Goal: Information Seeking & Learning: Learn about a topic

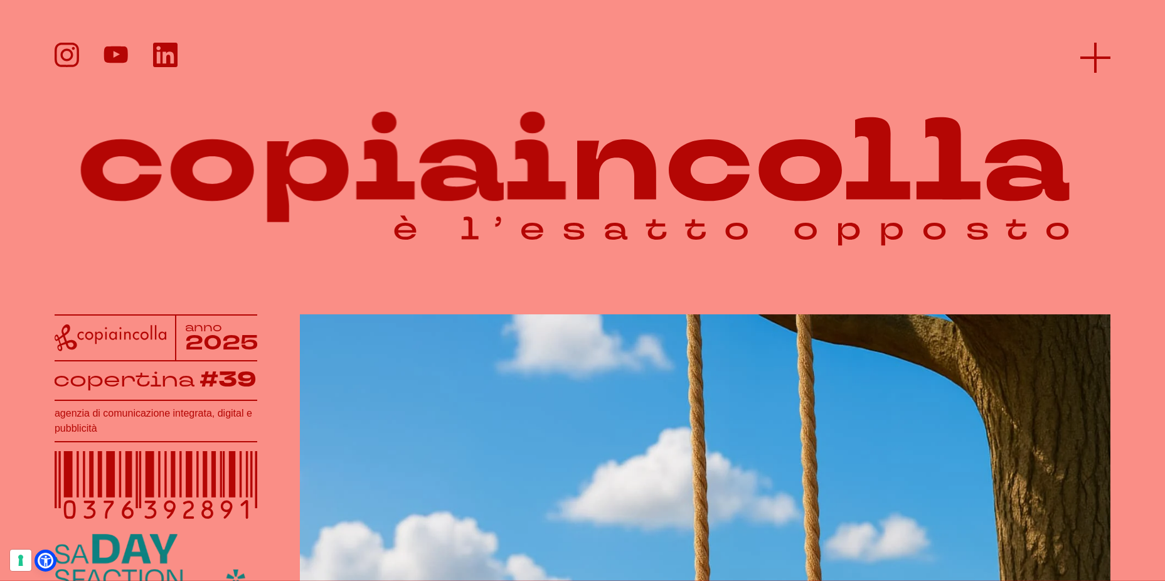
click at [1087, 59] on icon at bounding box center [1095, 58] width 30 height 30
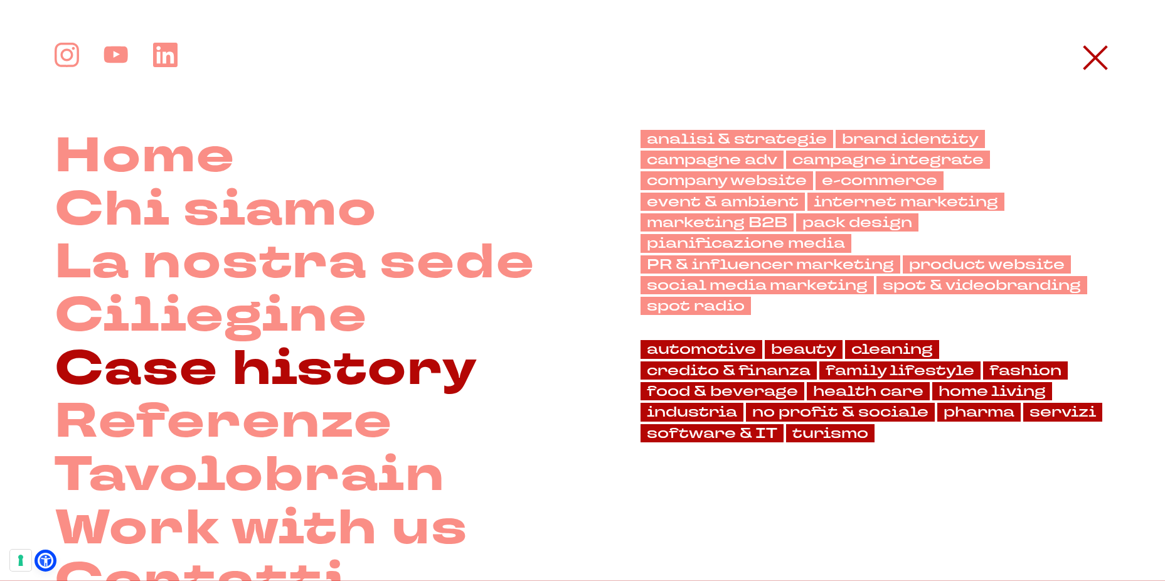
click at [336, 378] on link "Case history" at bounding box center [267, 369] width 424 height 53
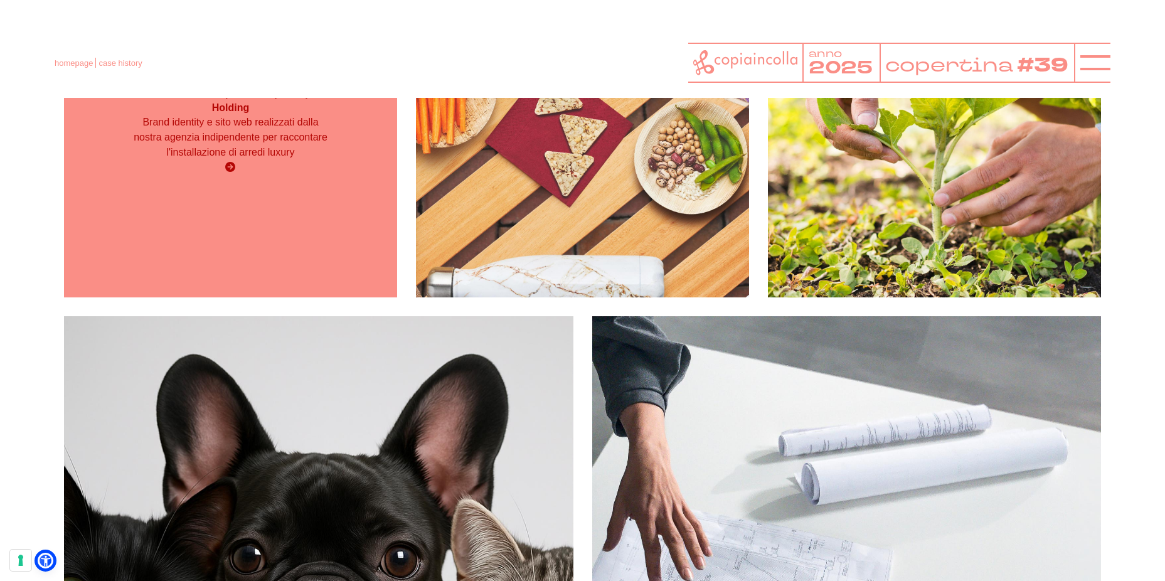
scroll to position [7456, 0]
click at [343, 182] on div "Cosa ha fatto copiaincolla per Sapi Holding Brand identity e sito web realizzat…" at bounding box center [230, 131] width 333 height 101
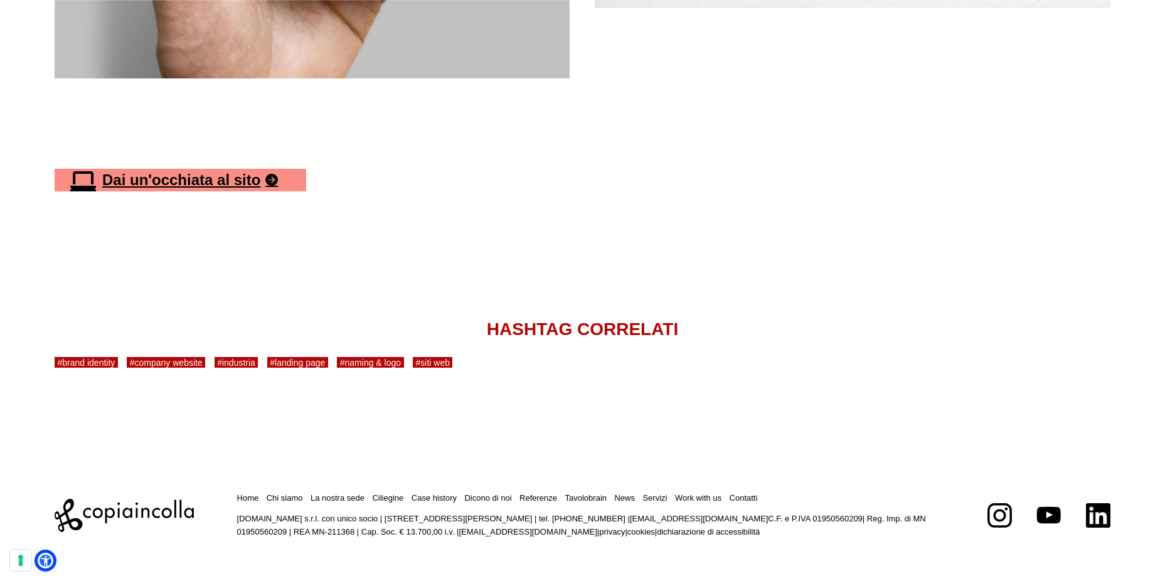
scroll to position [2353, 0]
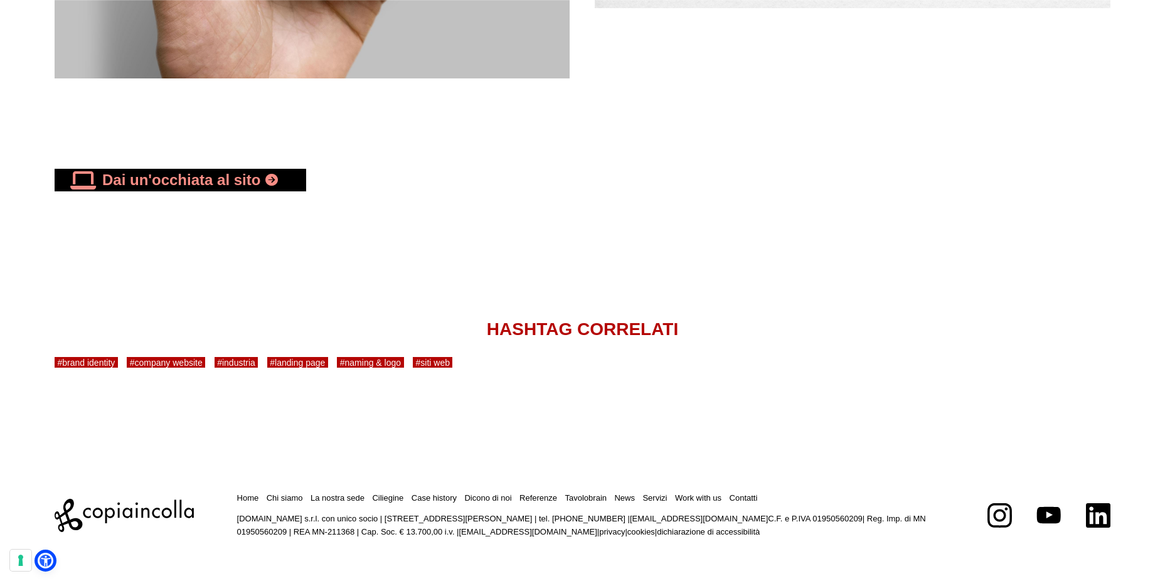
click at [176, 181] on link "Dai un'occhiata al sito" at bounding box center [181, 180] width 252 height 23
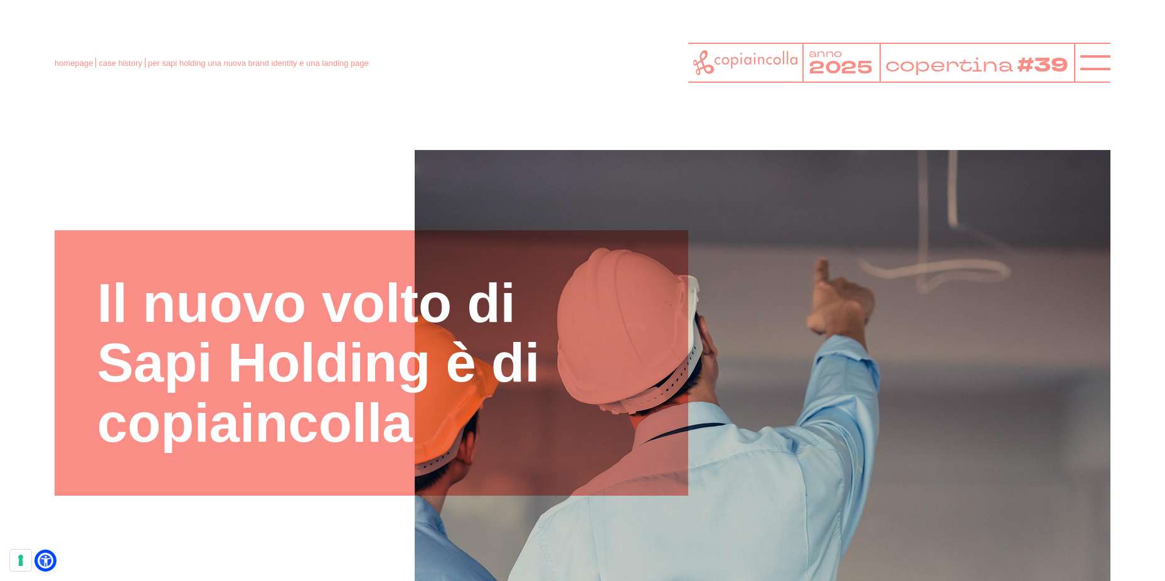
scroll to position [0, 0]
click at [1107, 58] on icon at bounding box center [1095, 63] width 30 height 30
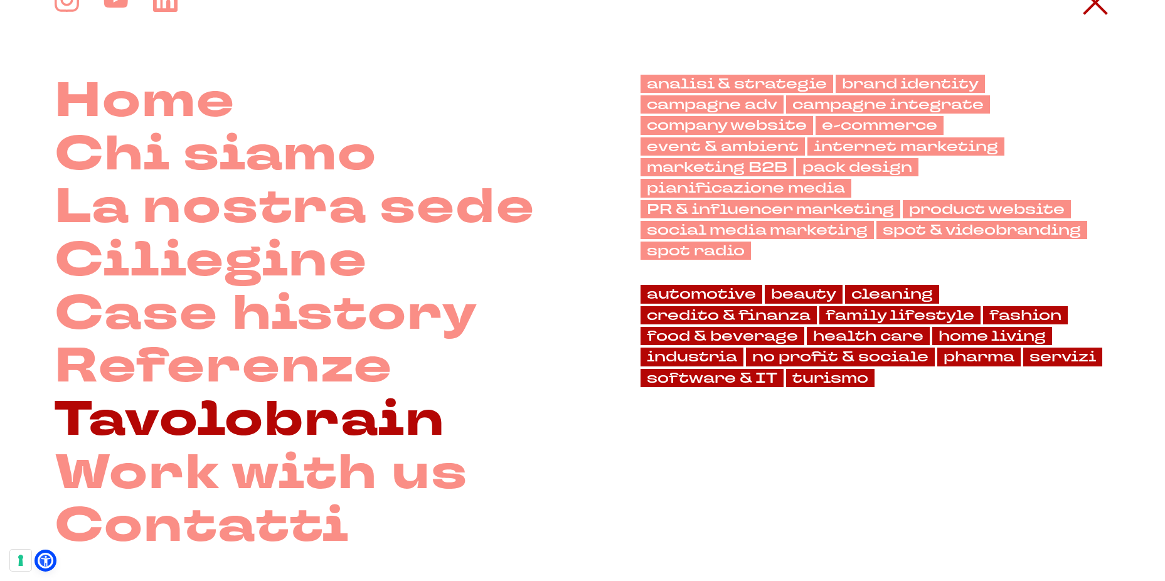
scroll to position [136, 0]
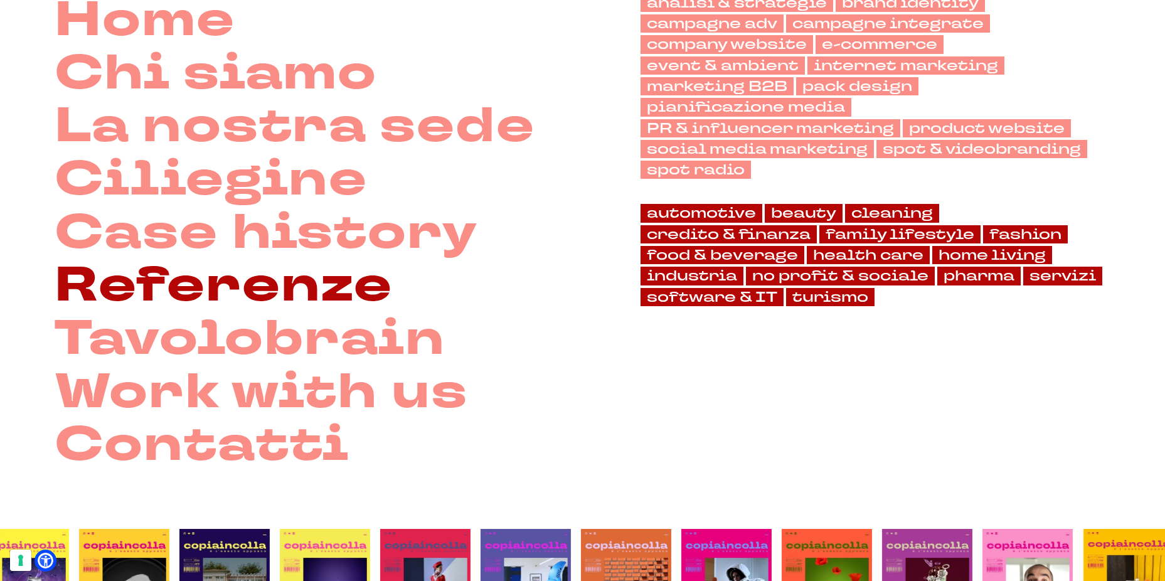
click at [302, 296] on link "Referenze" at bounding box center [224, 285] width 338 height 53
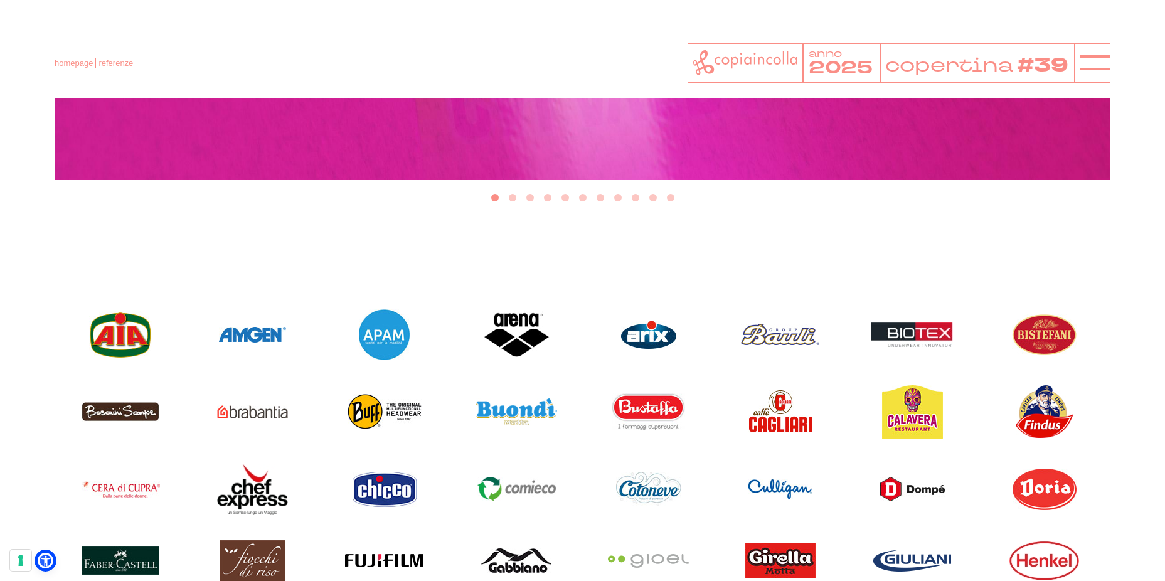
scroll to position [822, 0]
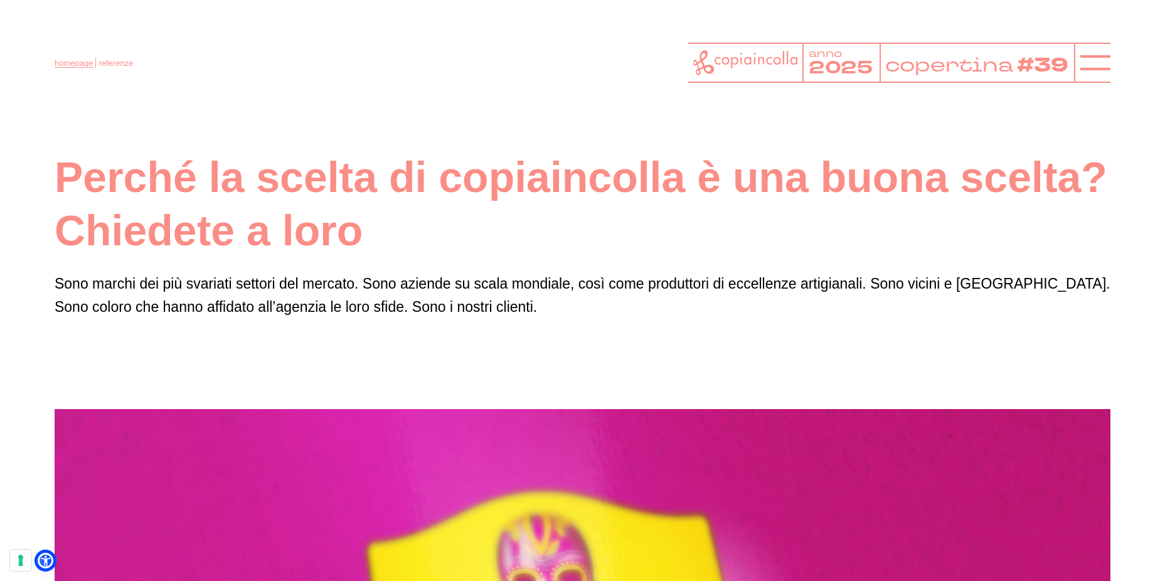
click at [79, 67] on link "homepage" at bounding box center [74, 62] width 38 height 9
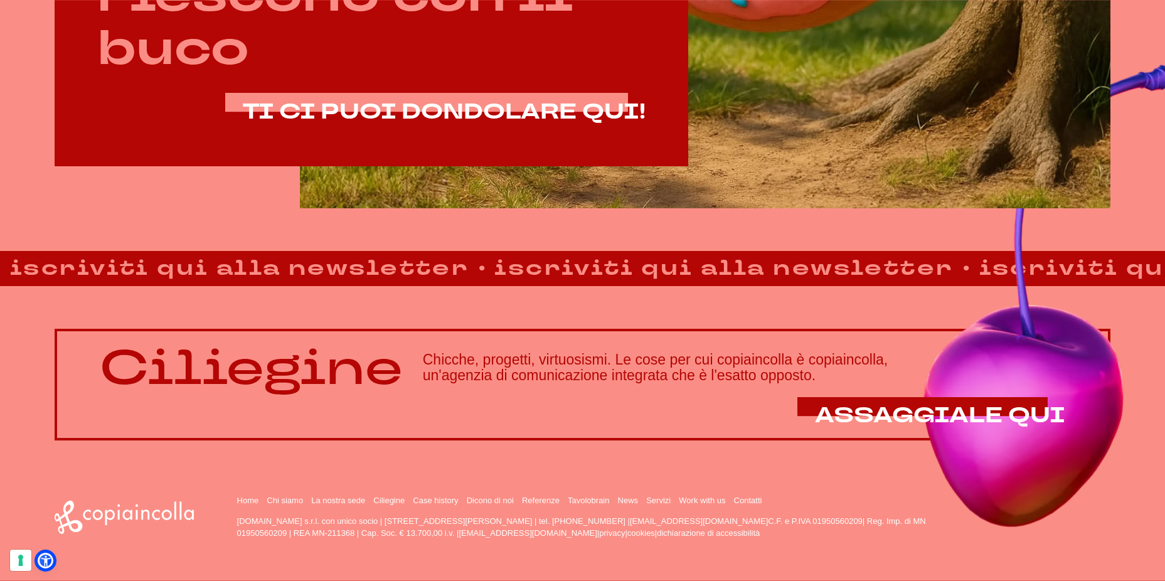
scroll to position [1016, 0]
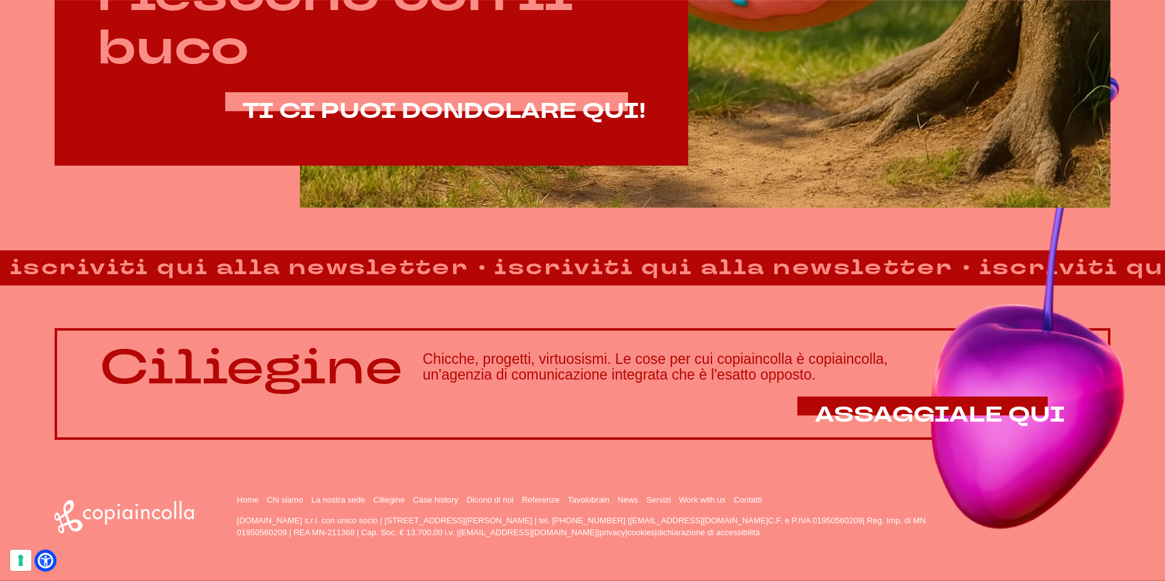
scroll to position [1016, 0]
